Goal: Register for event/course

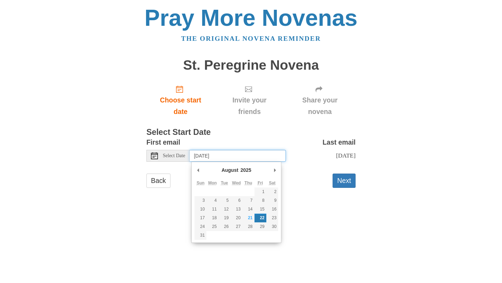
click at [217, 157] on input "[DATE]" at bounding box center [238, 156] width 96 height 12
type input "[DATE]"
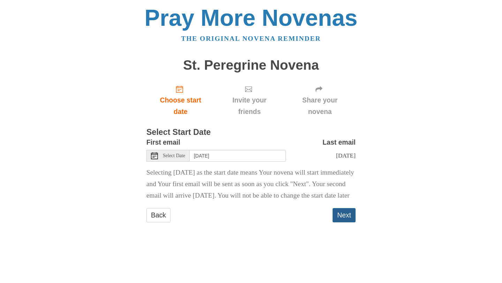
click at [353, 222] on button "Next" at bounding box center [344, 215] width 23 height 14
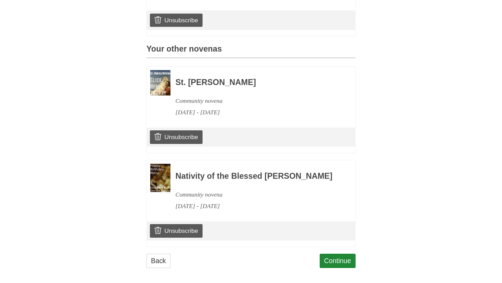
scroll to position [264, 0]
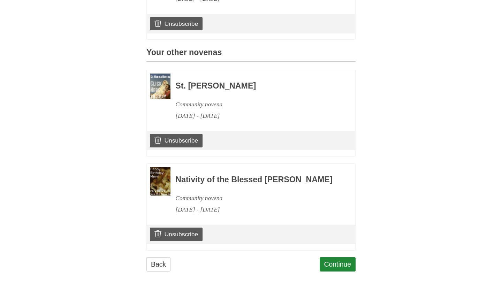
click at [198, 84] on h3 "St. [PERSON_NAME]" at bounding box center [255, 86] width 161 height 9
click at [198, 84] on h3 "St. Monica Novena" at bounding box center [255, 86] width 161 height 9
click at [206, 84] on h3 "St. Monica Novena" at bounding box center [255, 86] width 161 height 9
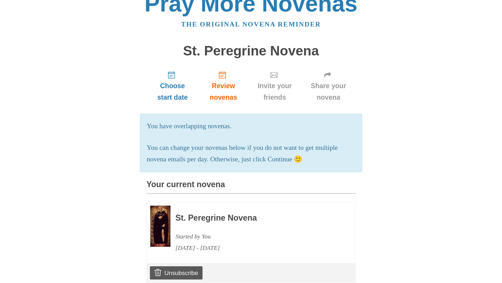
scroll to position [0, 0]
